Goal: Task Accomplishment & Management: Complete application form

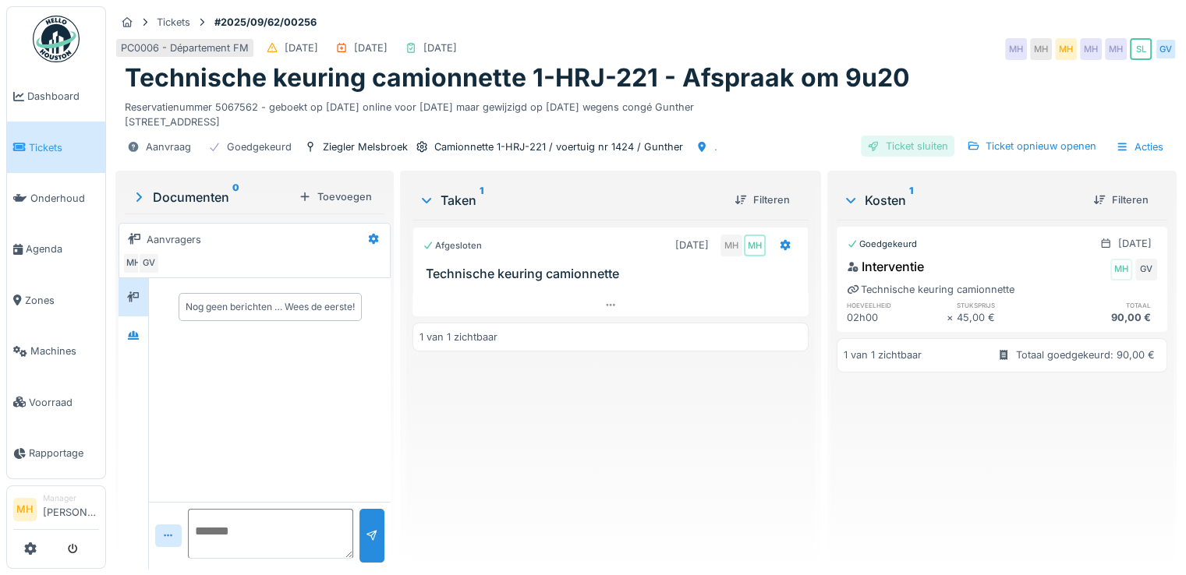
click at [899, 157] on div "Ticket sluiten" at bounding box center [908, 146] width 94 height 21
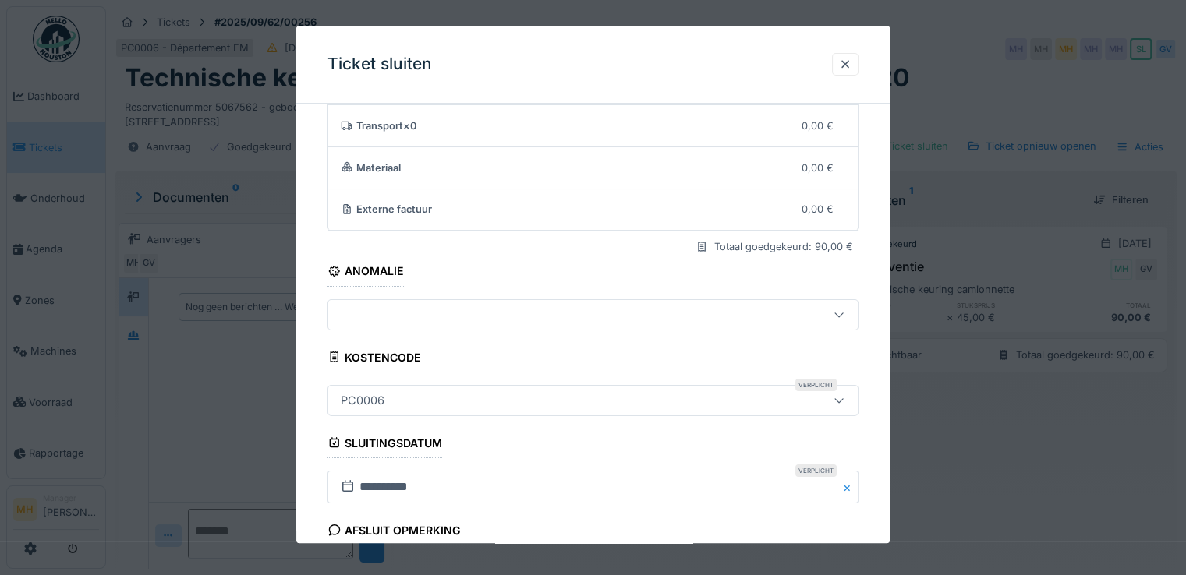
scroll to position [258, 0]
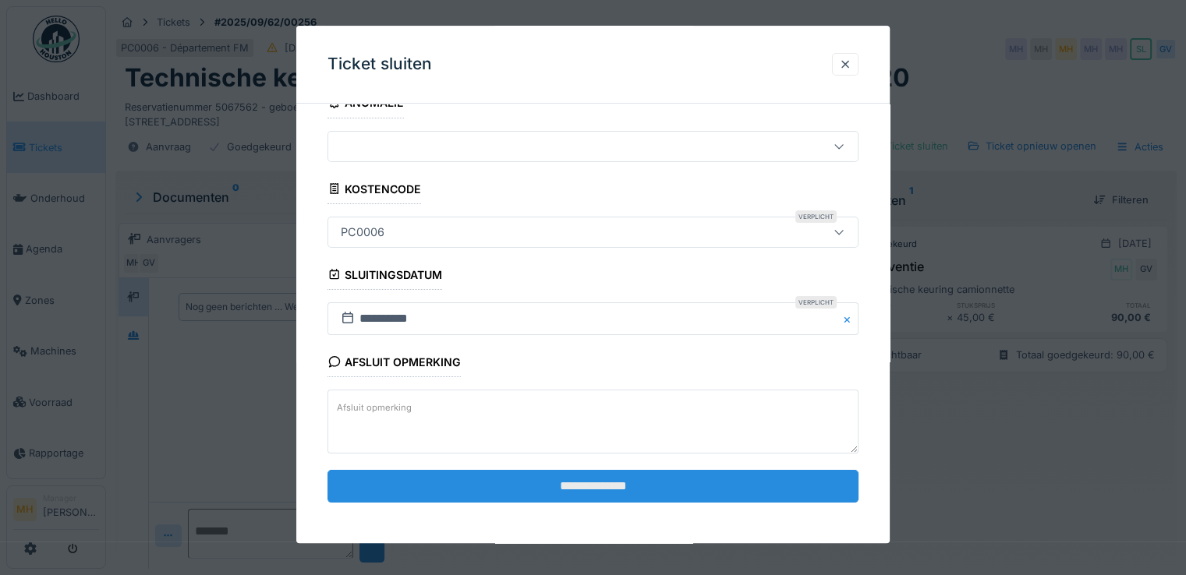
click at [617, 480] on input "**********" at bounding box center [592, 486] width 531 height 33
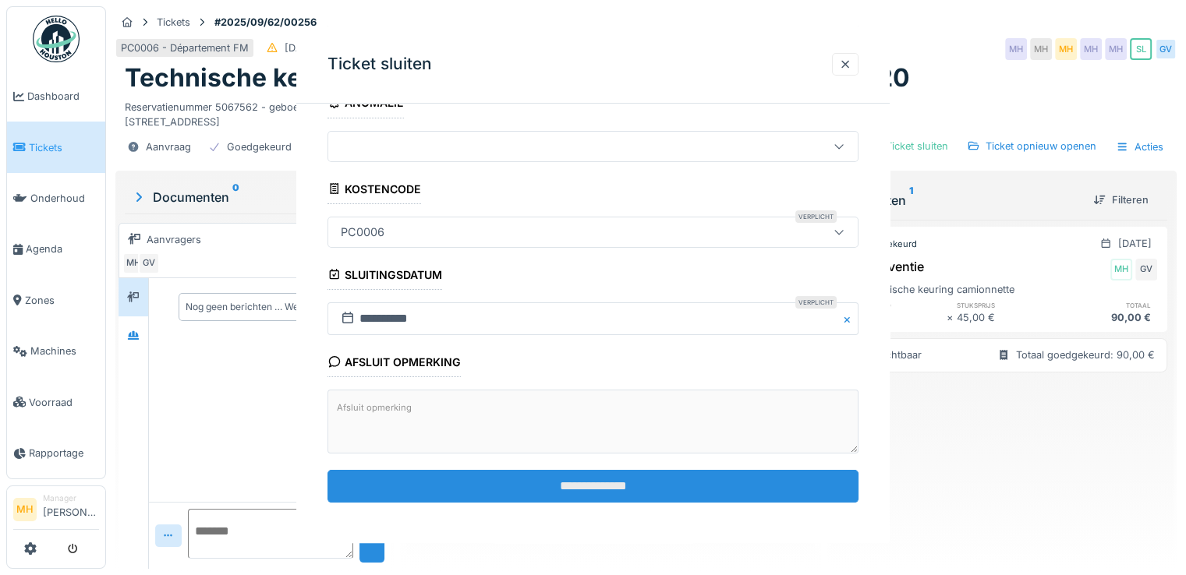
scroll to position [0, 0]
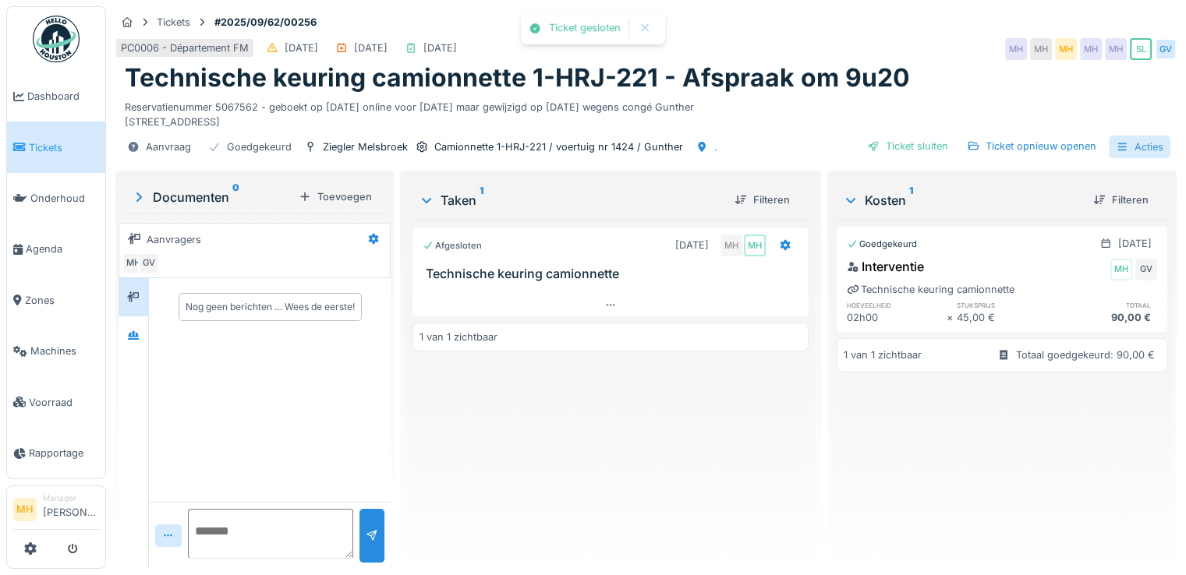
click at [1146, 158] on div "Acties" at bounding box center [1140, 147] width 62 height 23
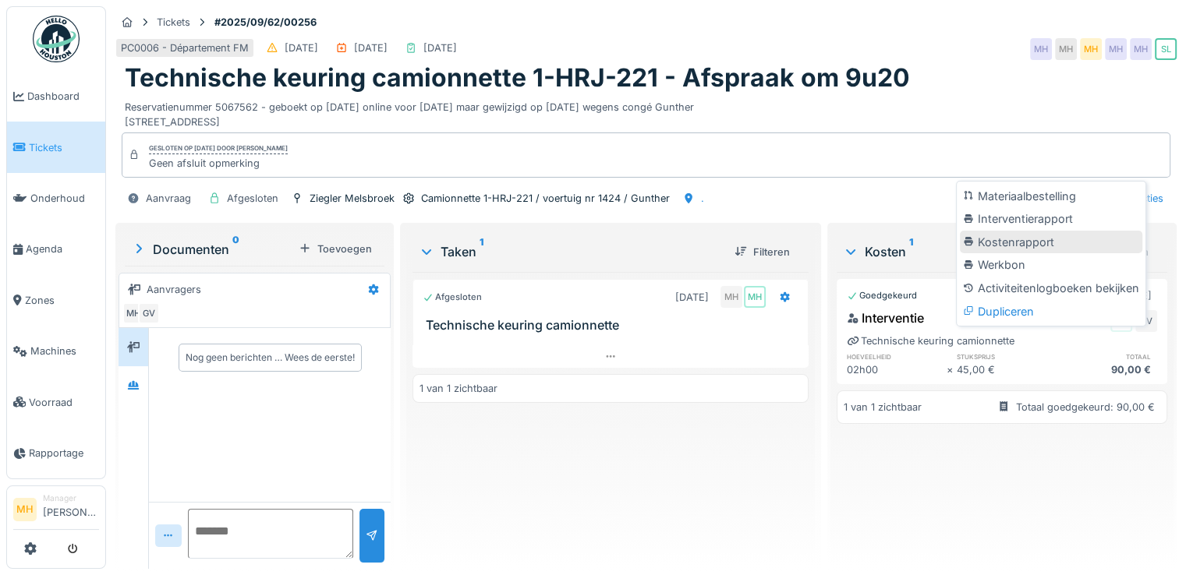
click at [1017, 208] on div "Materiaalbestelling" at bounding box center [1051, 196] width 182 height 23
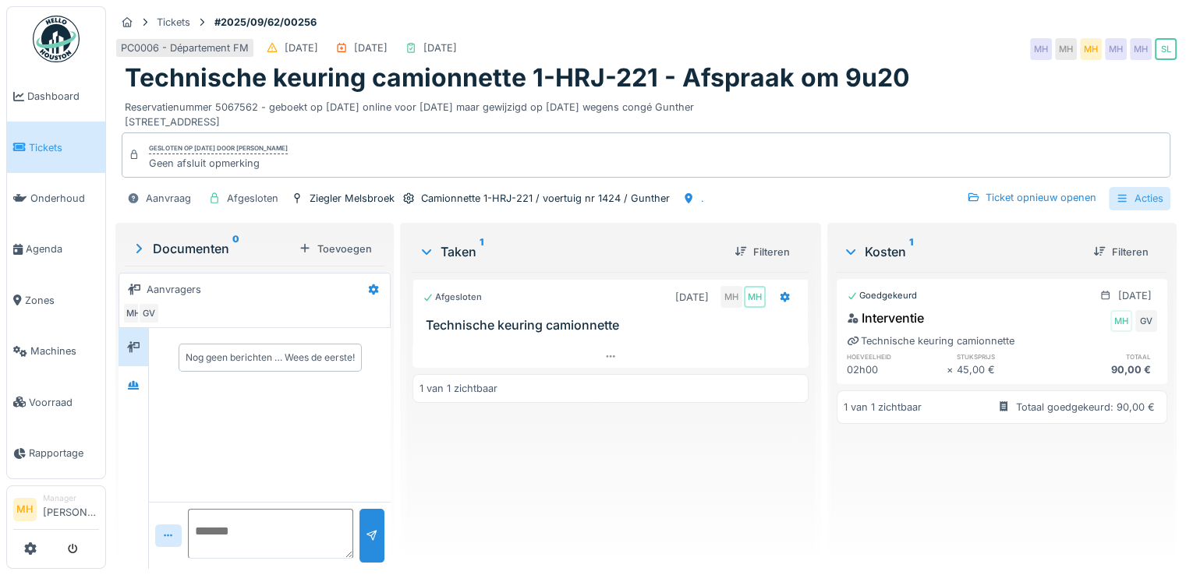
click at [1135, 210] on div "Acties" at bounding box center [1140, 198] width 62 height 23
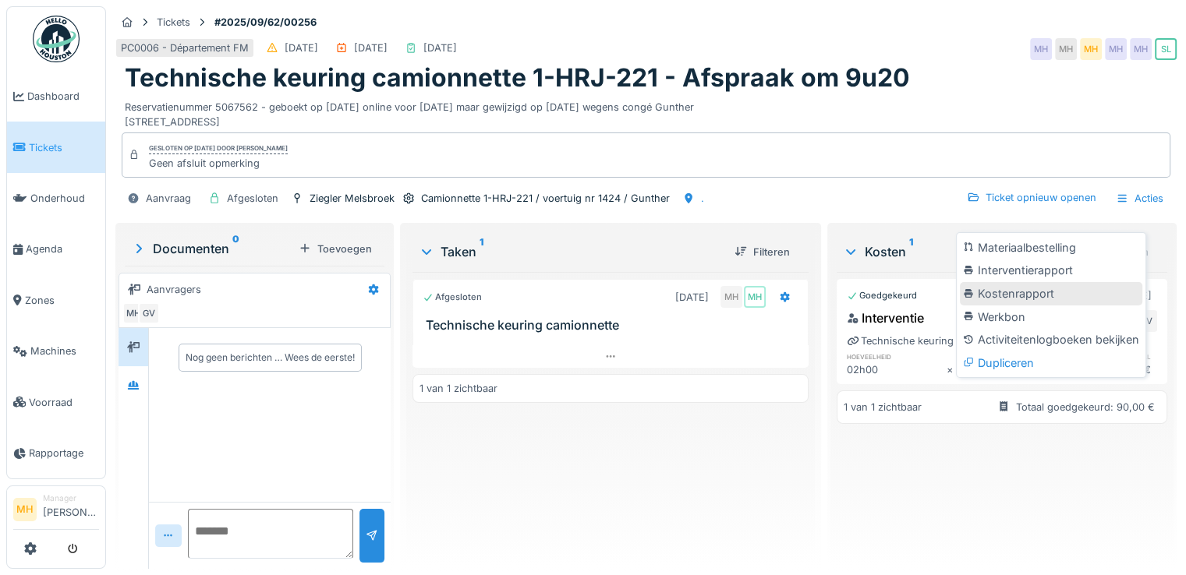
click at [1028, 292] on div "Kostenrapport" at bounding box center [1051, 293] width 182 height 23
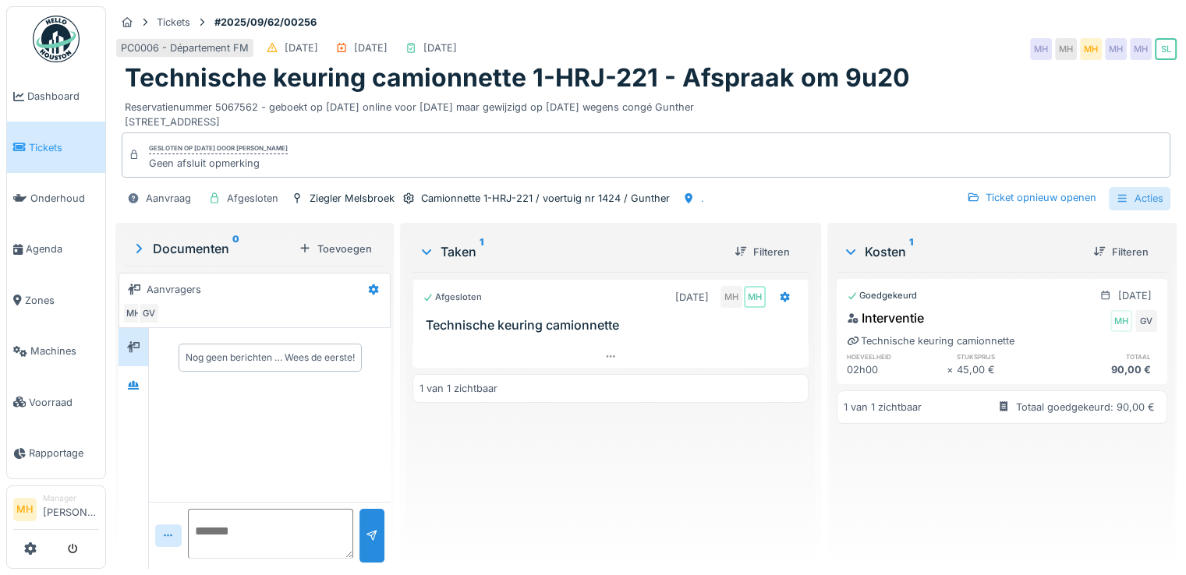
click at [1142, 210] on div "Acties" at bounding box center [1140, 198] width 62 height 23
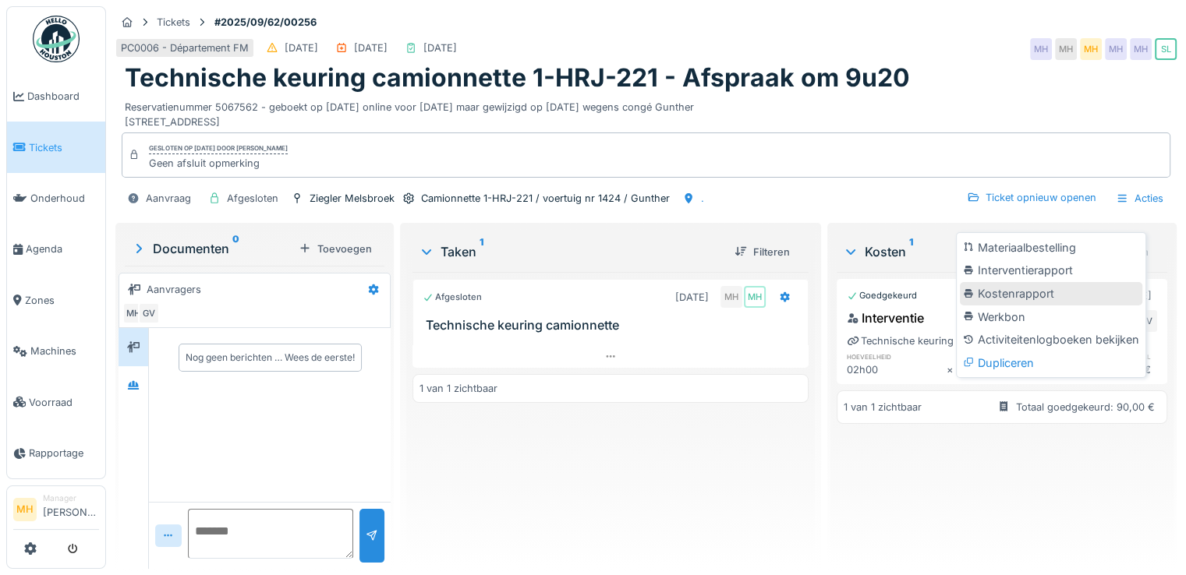
click at [1028, 294] on div "Kostenrapport" at bounding box center [1051, 293] width 182 height 23
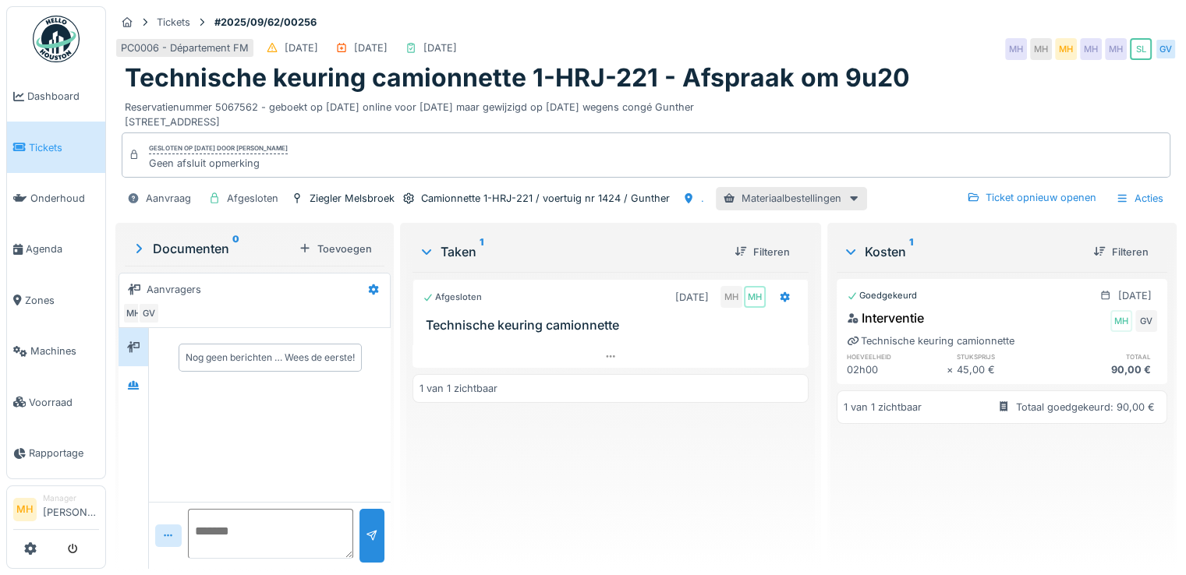
click at [59, 144] on span "Tickets" at bounding box center [64, 147] width 70 height 15
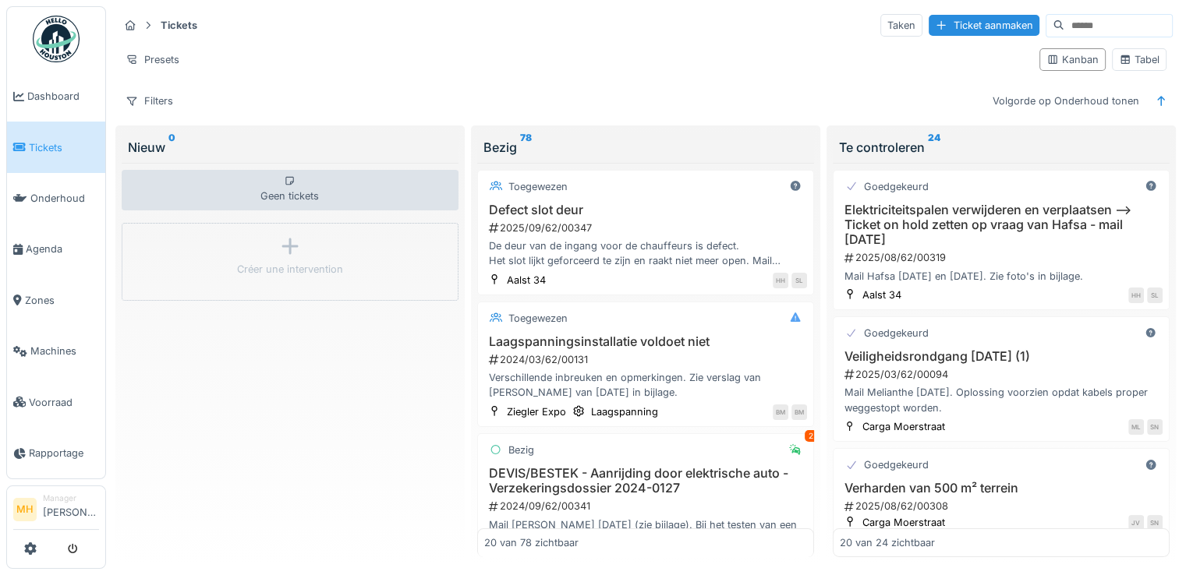
click at [1064, 30] on input at bounding box center [1118, 26] width 108 height 22
type input "*****"
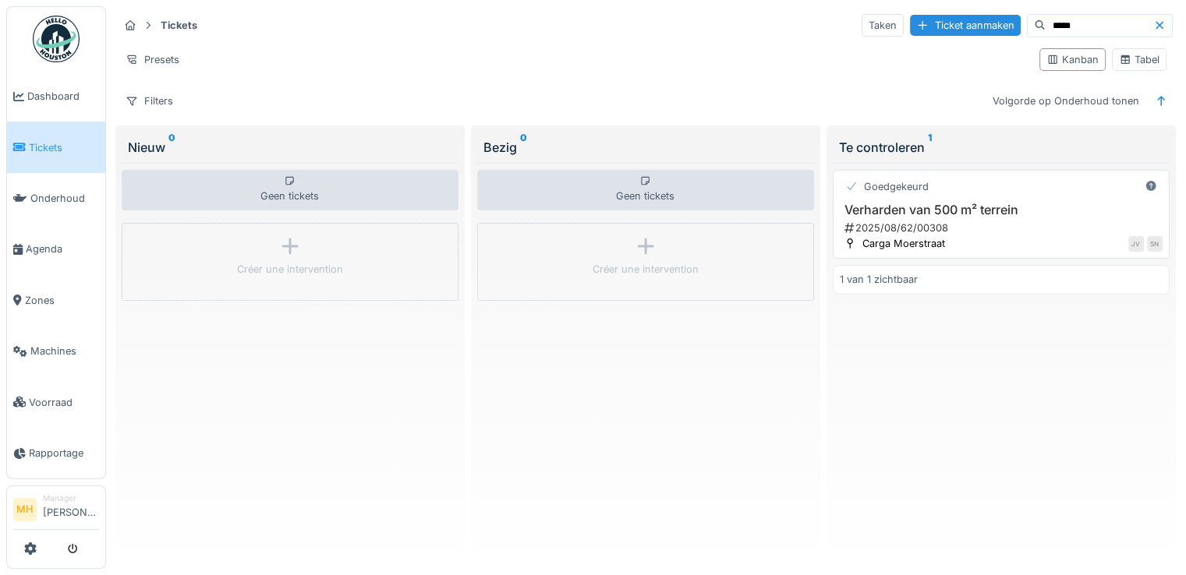
click at [907, 207] on h3 "Verharden van 500 m² terrein" at bounding box center [1001, 210] width 323 height 15
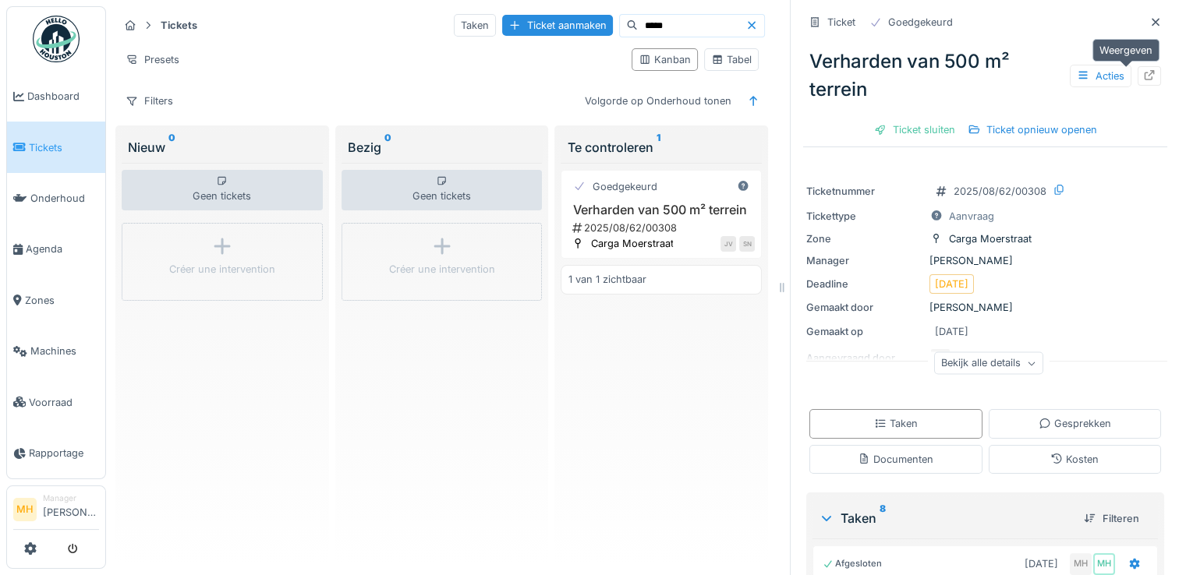
click at [1144, 75] on icon at bounding box center [1149, 75] width 10 height 10
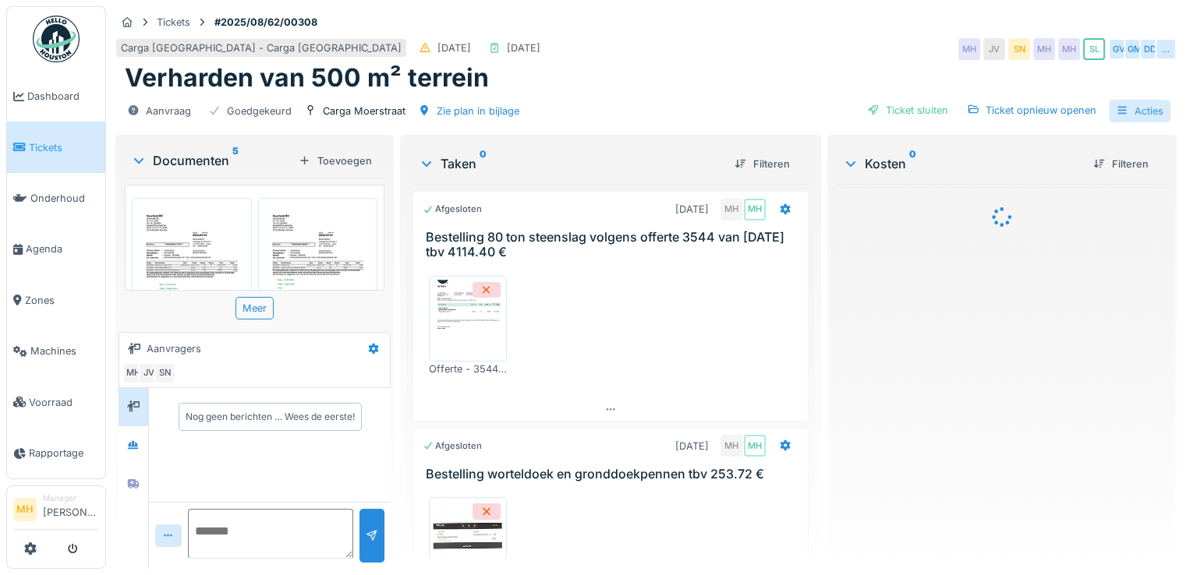
click at [1139, 107] on div "Acties" at bounding box center [1140, 111] width 62 height 23
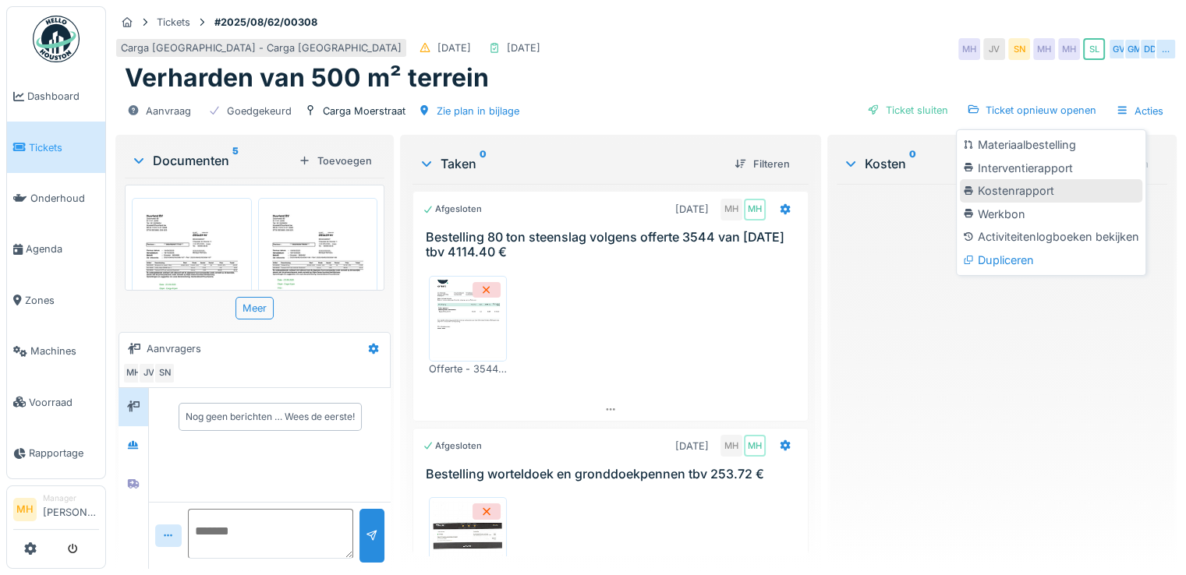
click at [1022, 188] on div "Kostenrapport" at bounding box center [1051, 190] width 182 height 23
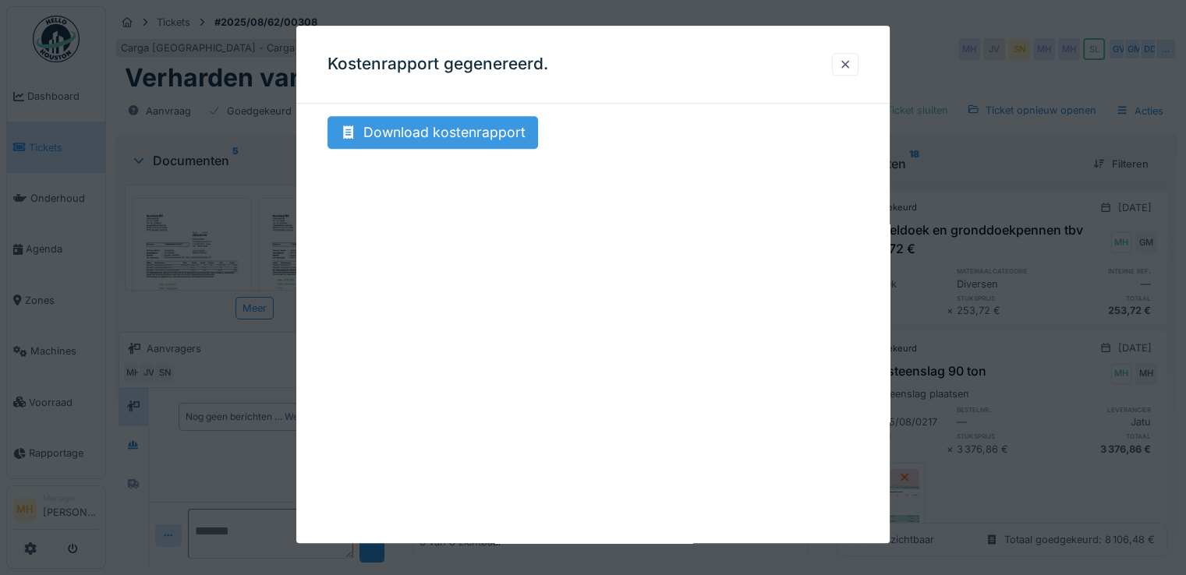
click at [457, 141] on div "Download kostenrapport" at bounding box center [432, 132] width 210 height 33
drag, startPoint x: 846, startPoint y: 62, endPoint x: 839, endPoint y: 97, distance: 35.8
click at [846, 63] on div at bounding box center [845, 64] width 12 height 15
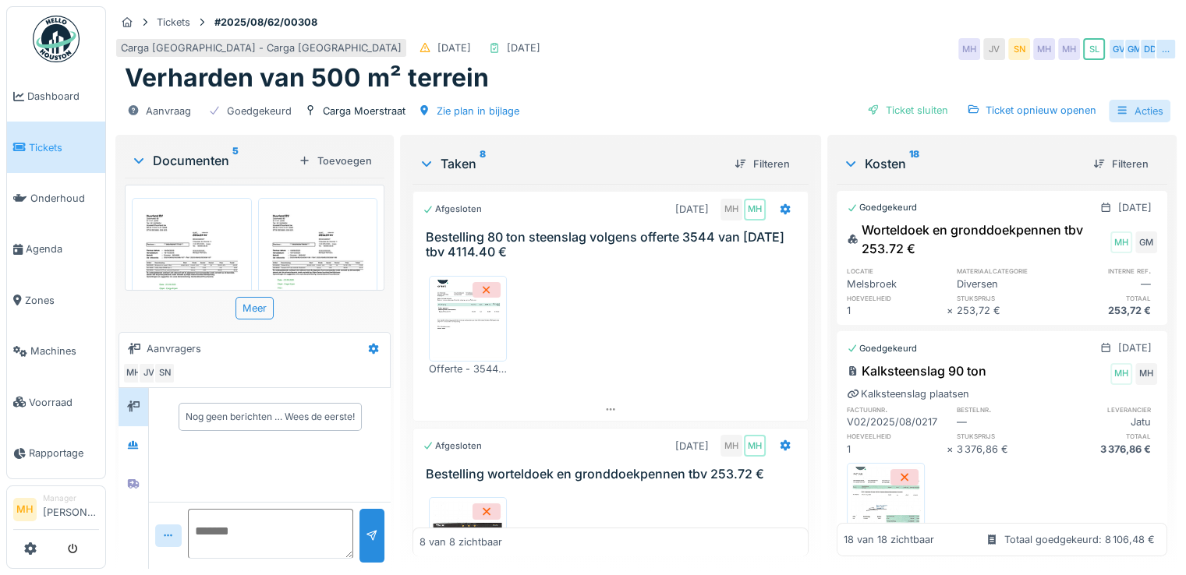
click at [1127, 108] on div "Acties" at bounding box center [1140, 111] width 62 height 23
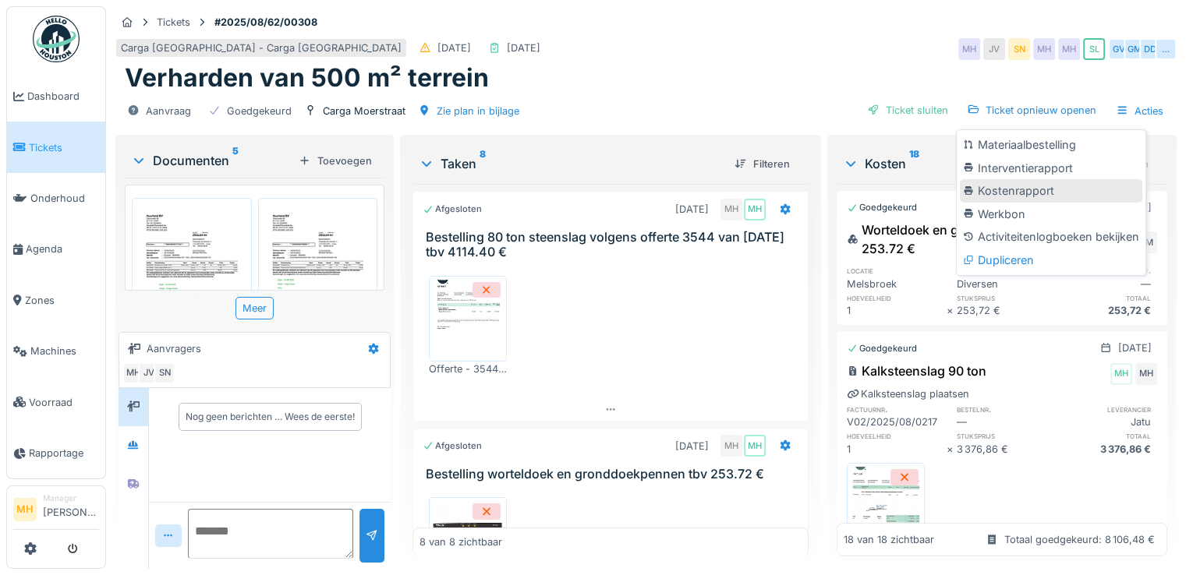
click at [1024, 191] on div "Kostenrapport" at bounding box center [1051, 190] width 182 height 23
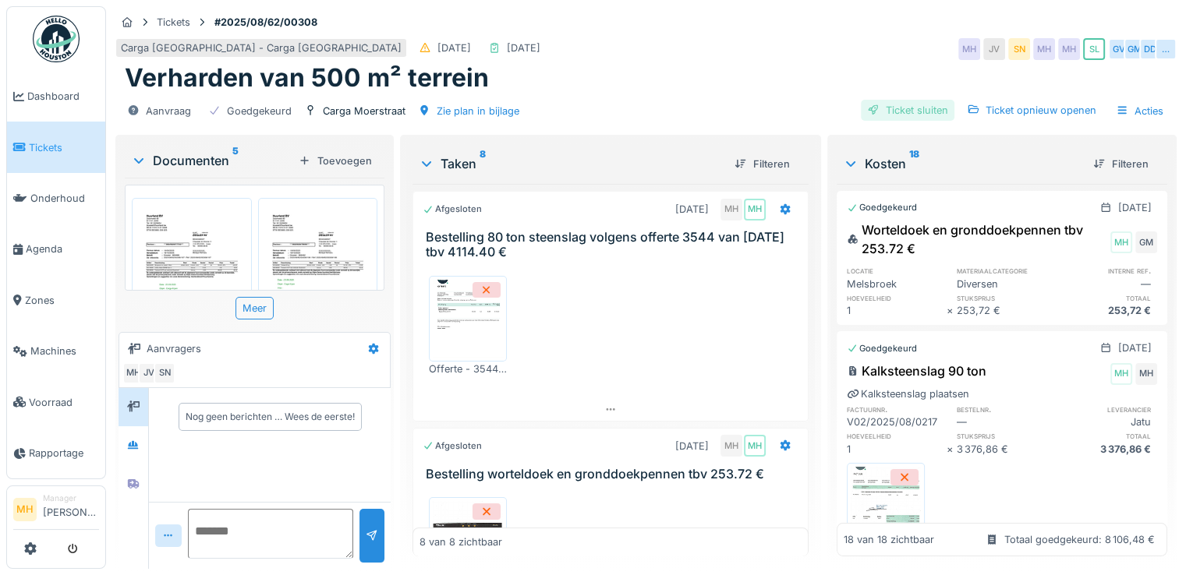
click at [896, 107] on div "Ticket sluiten" at bounding box center [908, 110] width 94 height 21
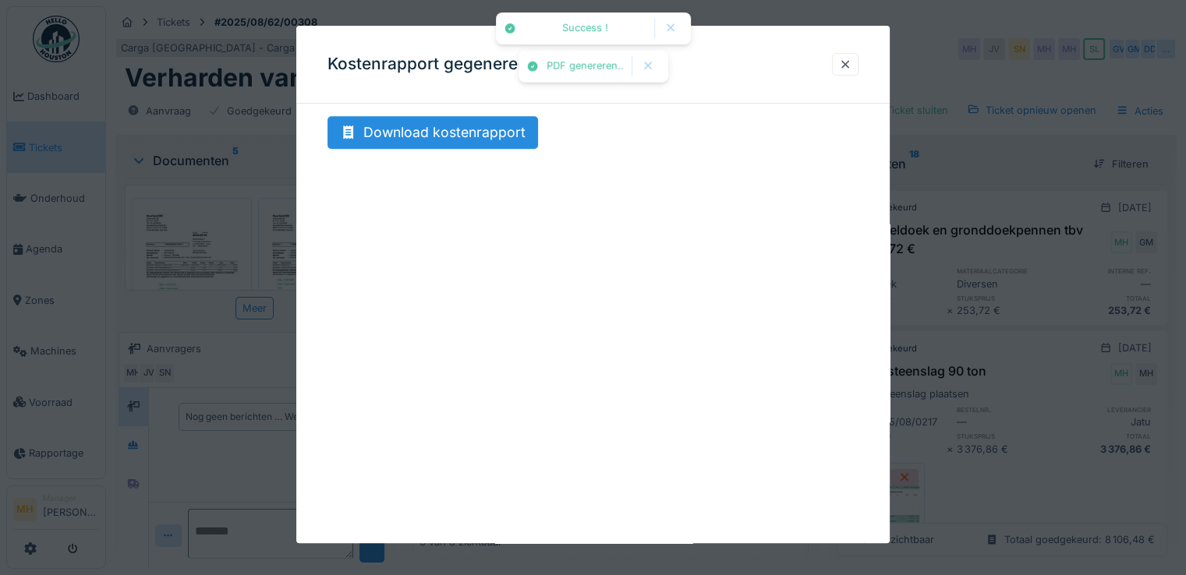
scroll to position [12, 0]
drag, startPoint x: 842, startPoint y: 62, endPoint x: 842, endPoint y: 82, distance: 20.3
click at [843, 62] on div at bounding box center [845, 64] width 27 height 23
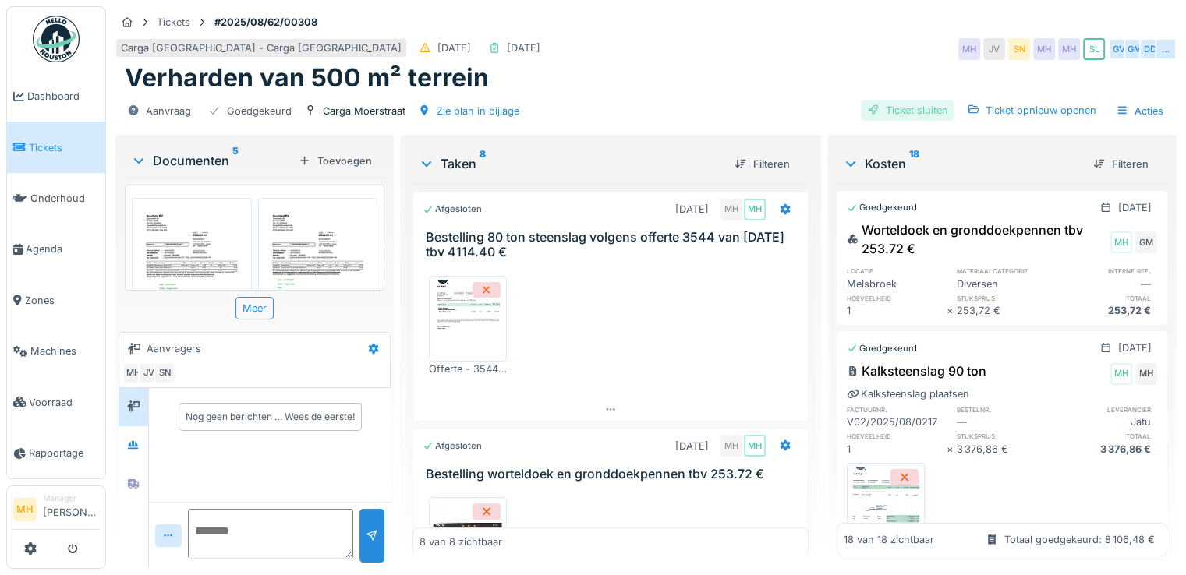
click at [905, 100] on div "Ticket sluiten" at bounding box center [908, 110] width 94 height 21
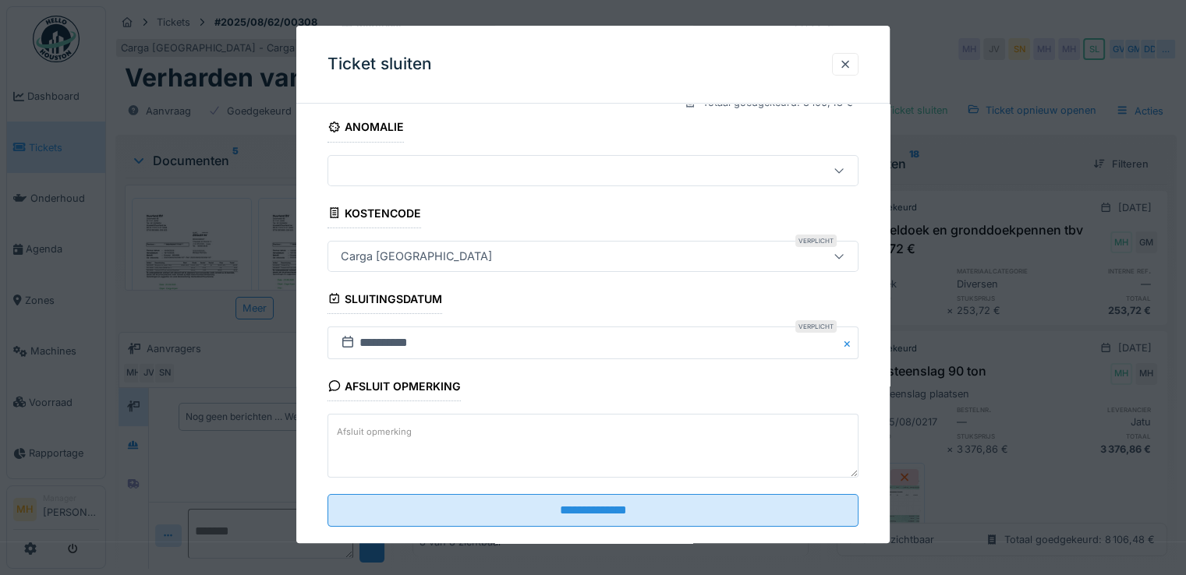
scroll to position [258, 0]
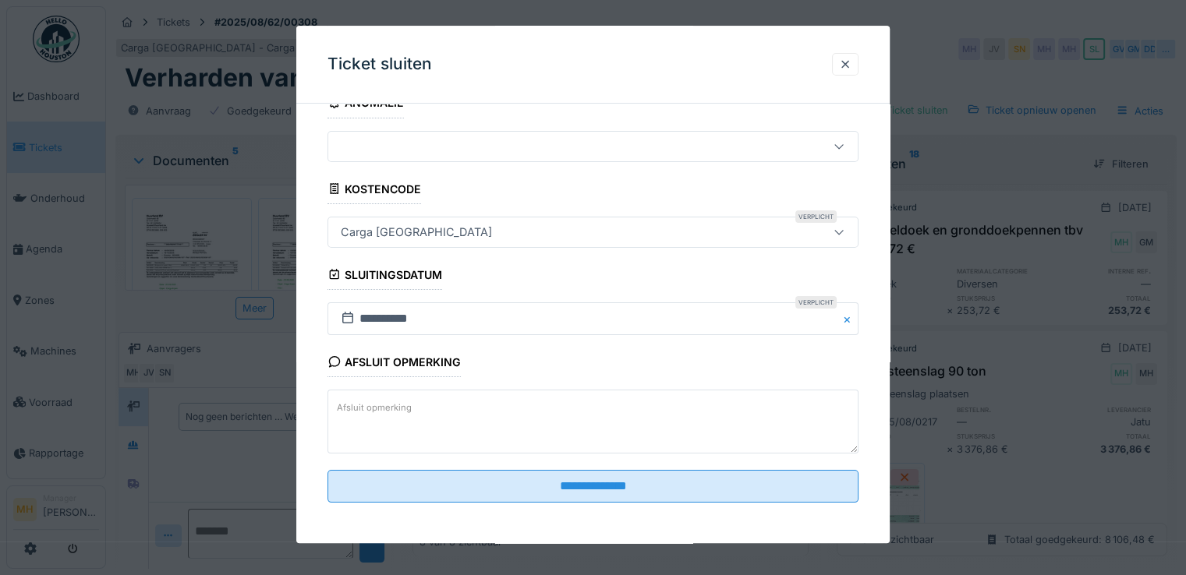
click at [459, 403] on textarea "Afsluit opmerking" at bounding box center [592, 422] width 531 height 64
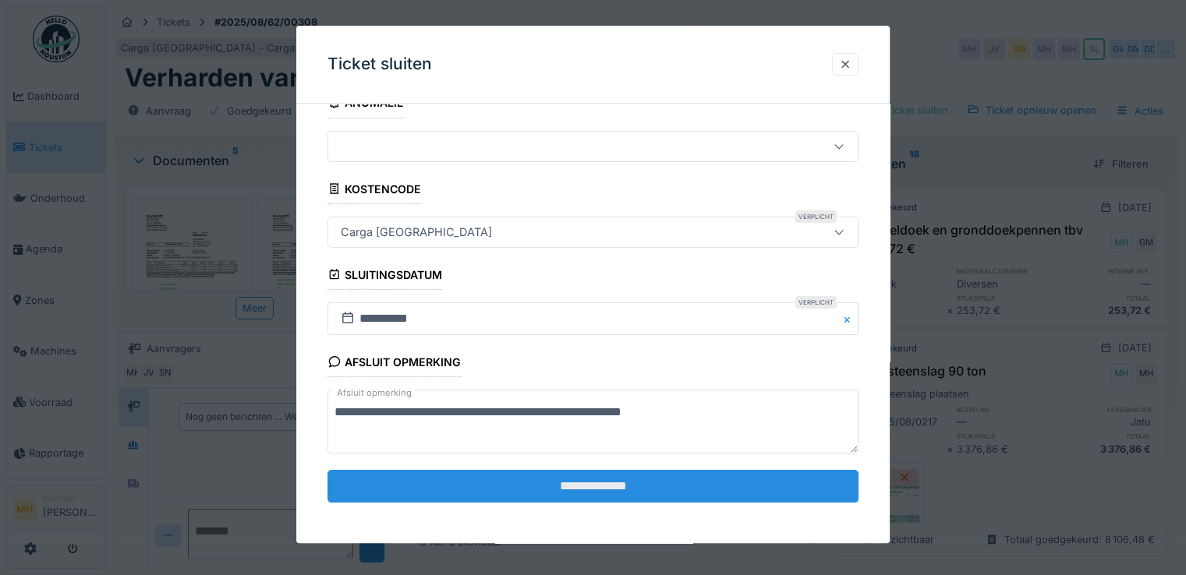
type textarea "**********"
click at [610, 483] on input "**********" at bounding box center [592, 486] width 531 height 33
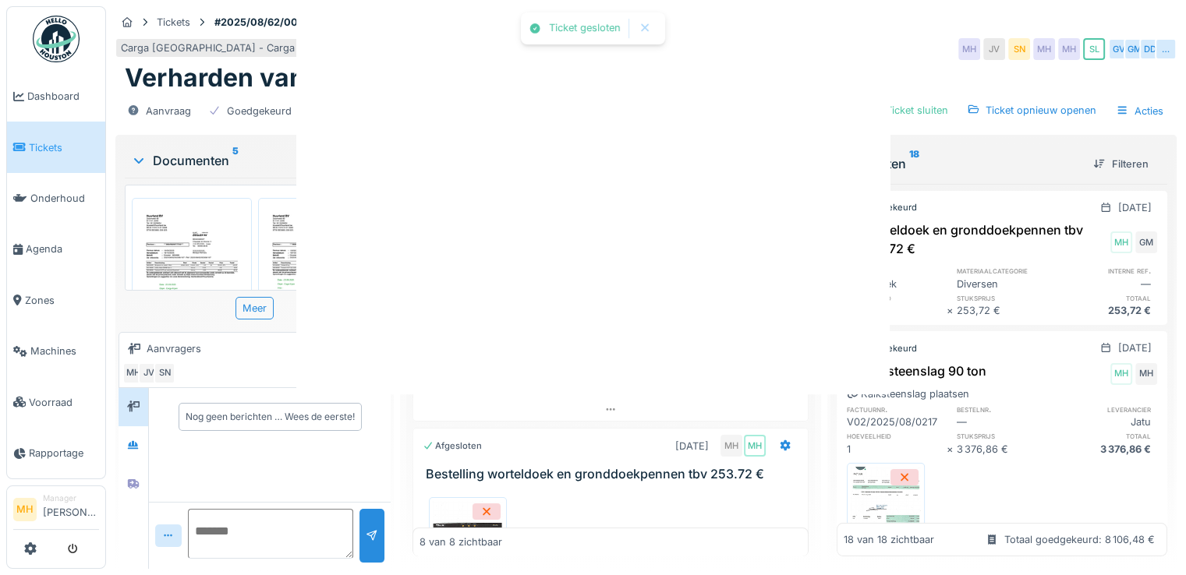
scroll to position [0, 0]
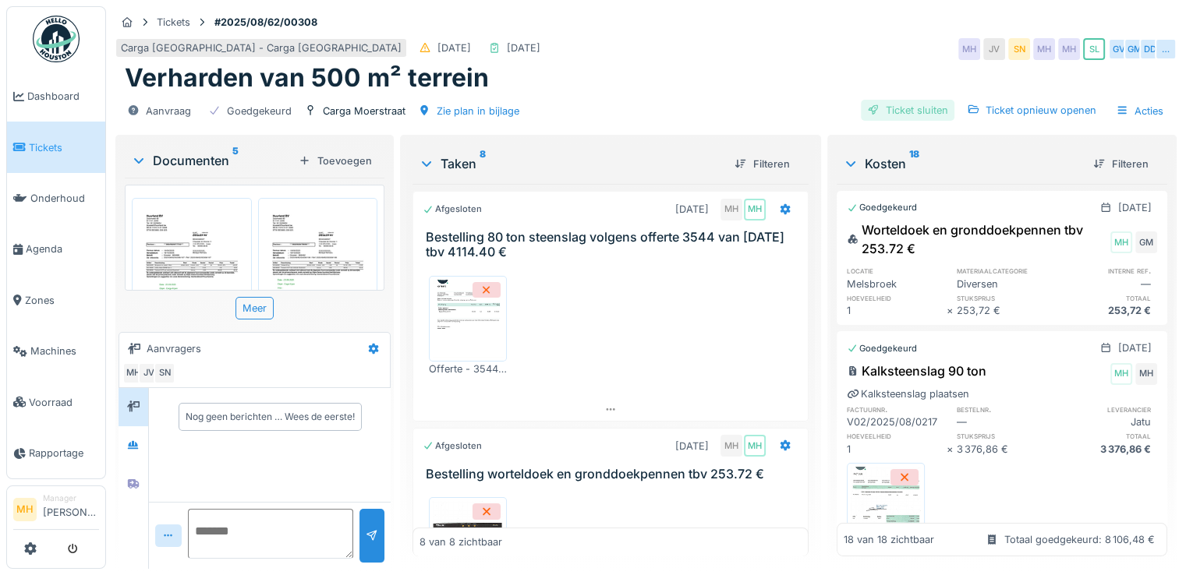
click at [917, 100] on div "Ticket sluiten" at bounding box center [908, 110] width 94 height 21
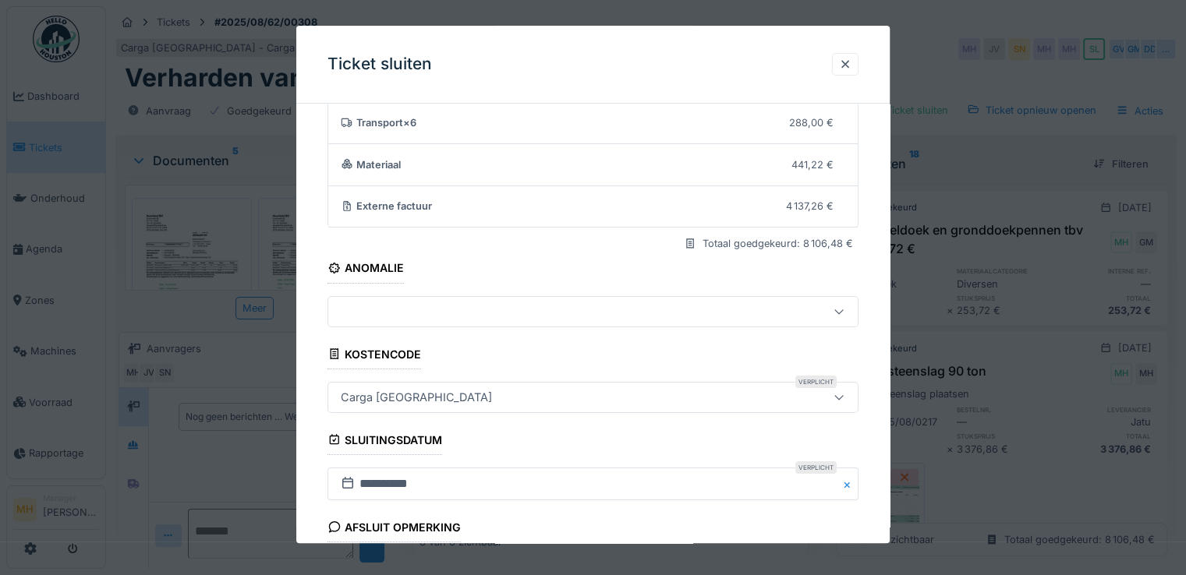
scroll to position [234, 0]
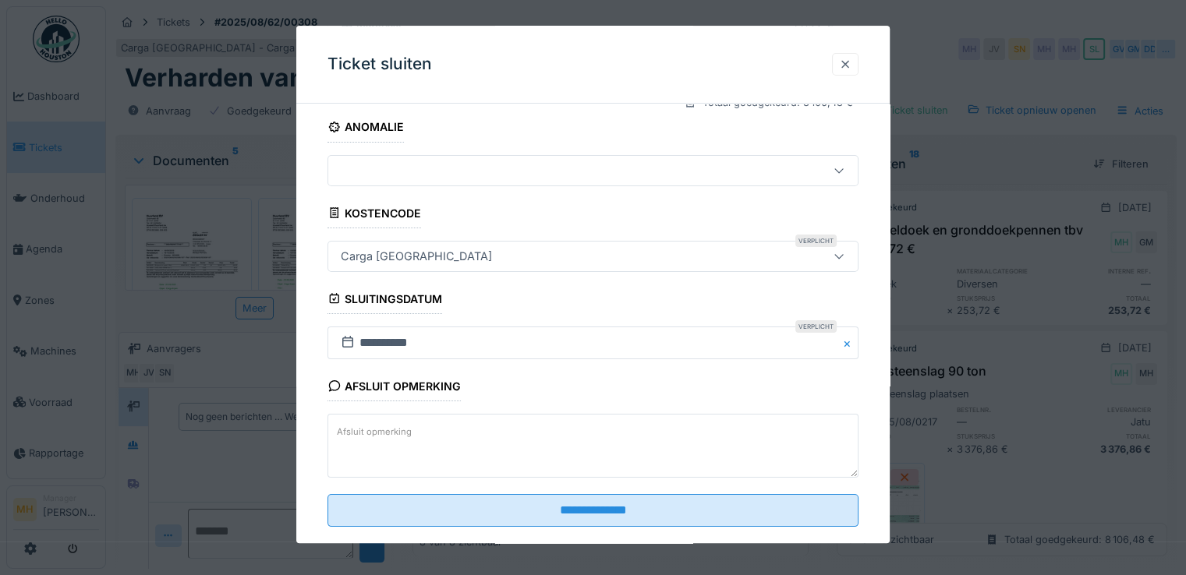
click at [851, 68] on div at bounding box center [845, 64] width 12 height 15
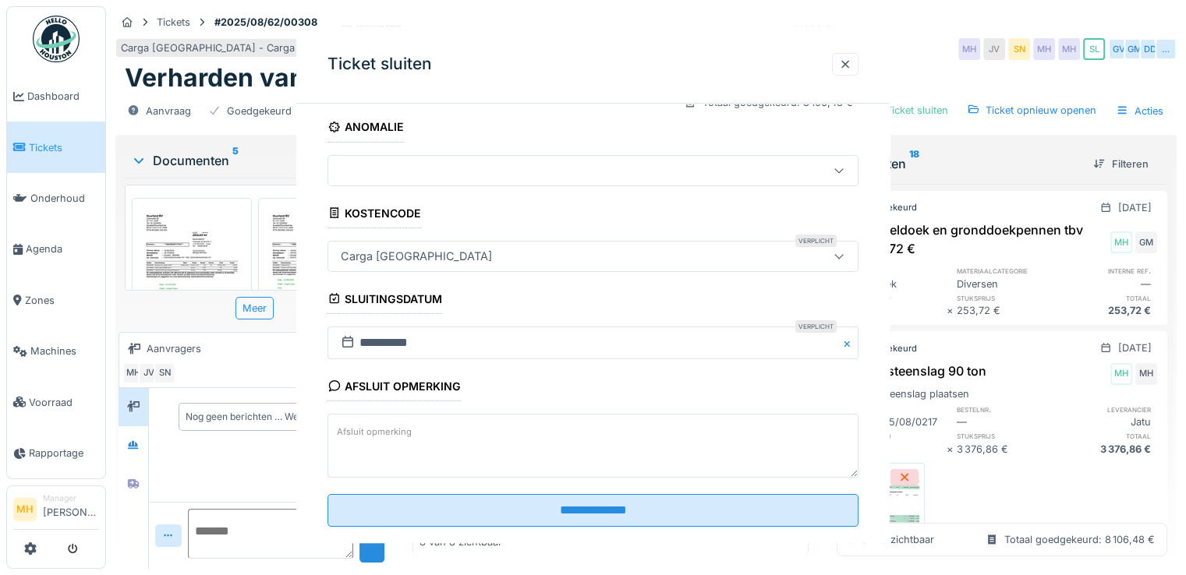
scroll to position [0, 0]
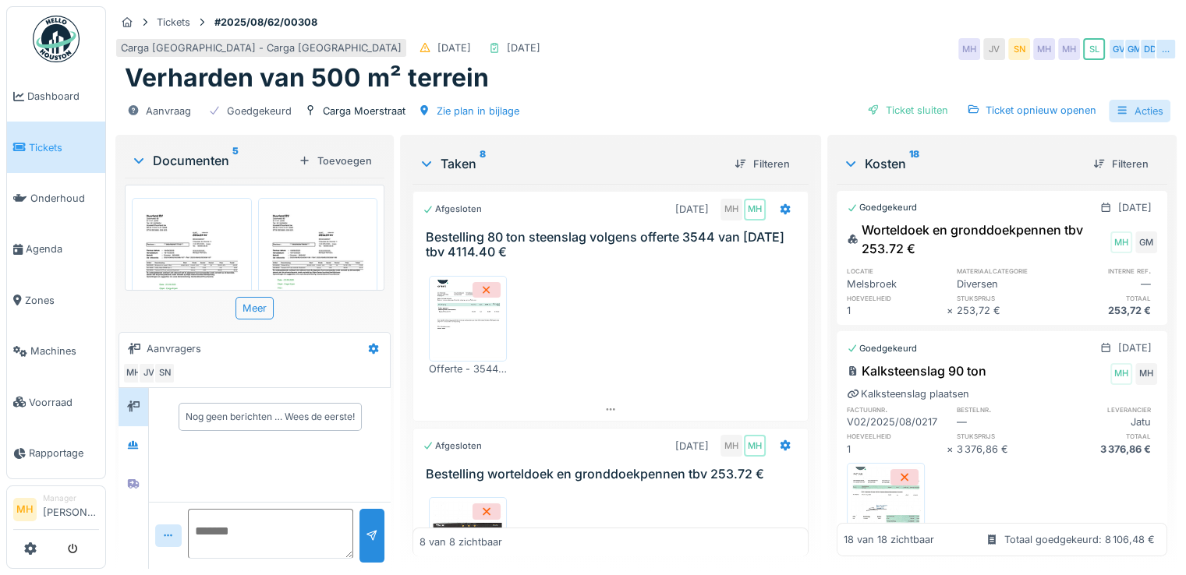
click at [1125, 101] on div "Acties" at bounding box center [1140, 111] width 62 height 23
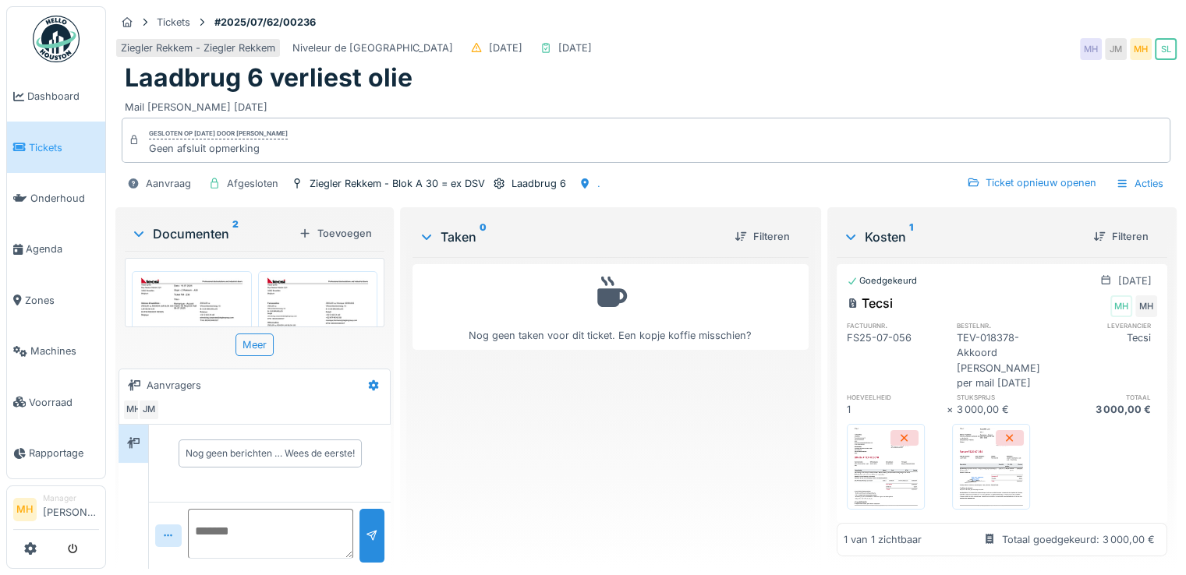
scroll to position [12, 0]
